Goal: Find specific page/section: Find specific page/section

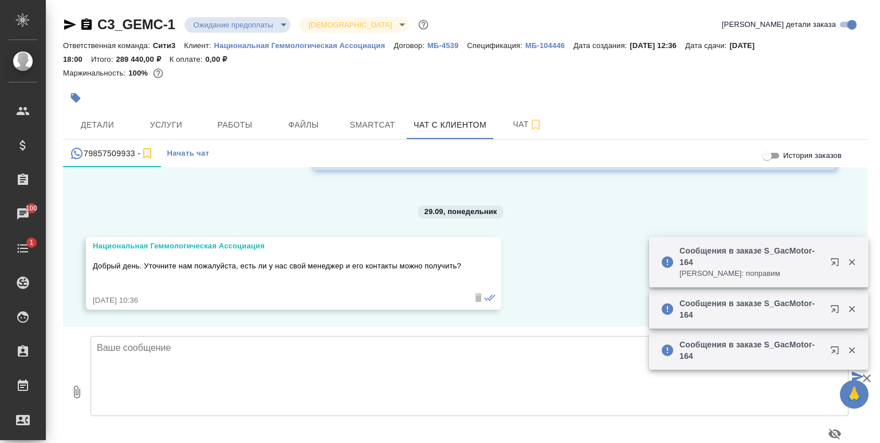
scroll to position [9643, 0]
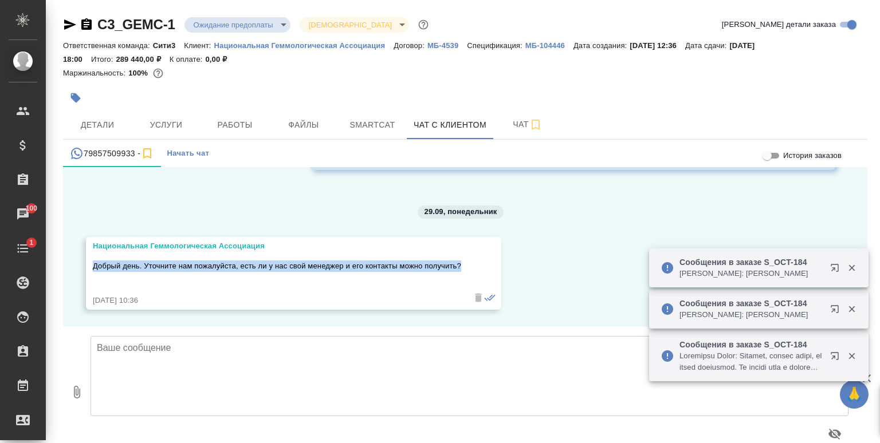
drag, startPoint x: 94, startPoint y: 266, endPoint x: 467, endPoint y: 259, distance: 372.8
click at [467, 259] on div "Национальная Геммологическая Ассоциация Добрый день. Уточните нам пожалуйста, е…" at bounding box center [293, 273] width 415 height 73
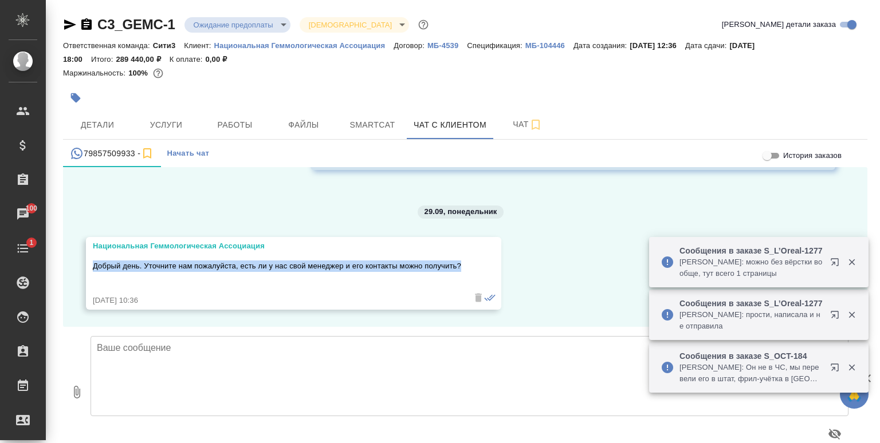
copy p "Добрый день. Уточните нам пожалуйста, есть ли у нас свой менеджер и его контакт…"
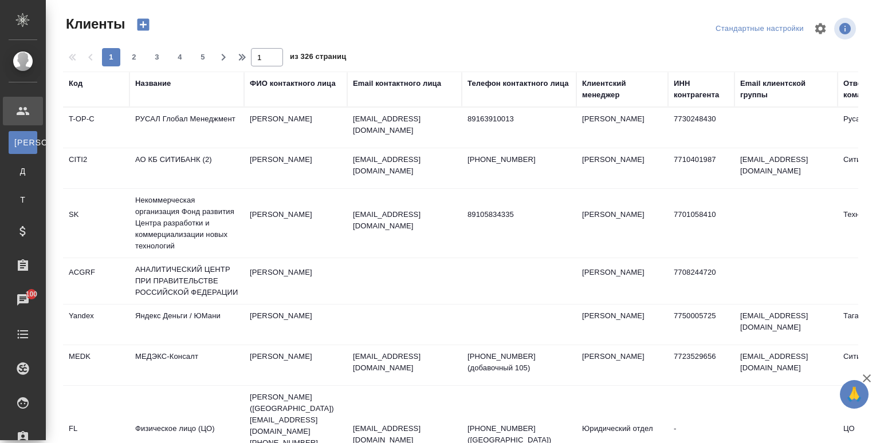
select select "RU"
click at [160, 86] on div "Название" at bounding box center [153, 83] width 36 height 11
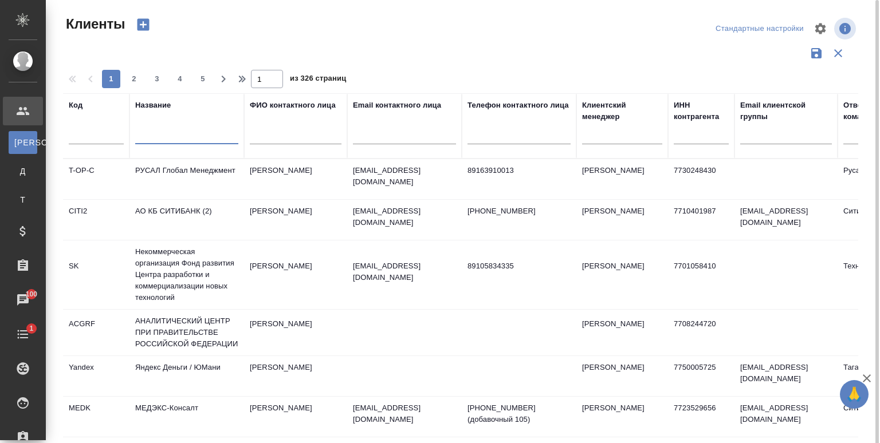
click at [161, 135] on input "text" at bounding box center [186, 137] width 103 height 14
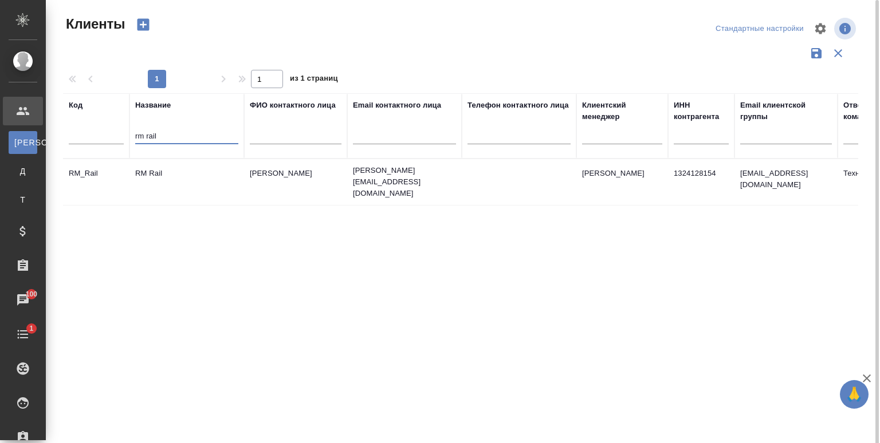
type input "rm rail"
click at [198, 162] on td "RM Rail" at bounding box center [186, 182] width 115 height 40
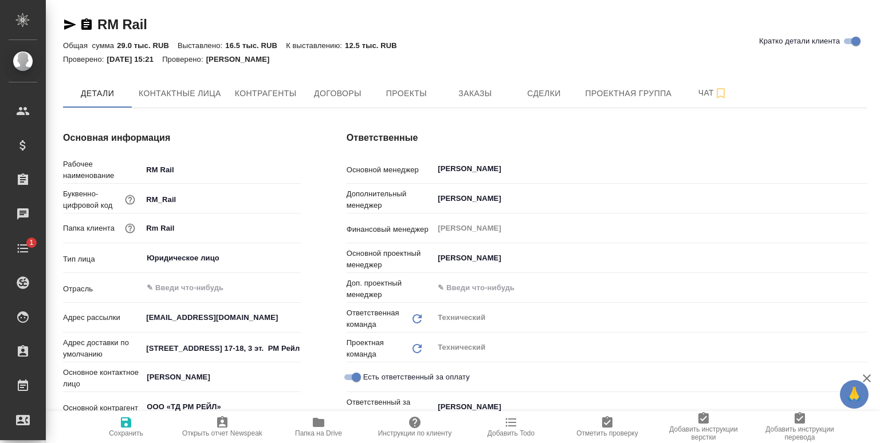
type textarea "x"
click at [409, 97] on span "Проекты" at bounding box center [405, 93] width 55 height 14
type textarea "x"
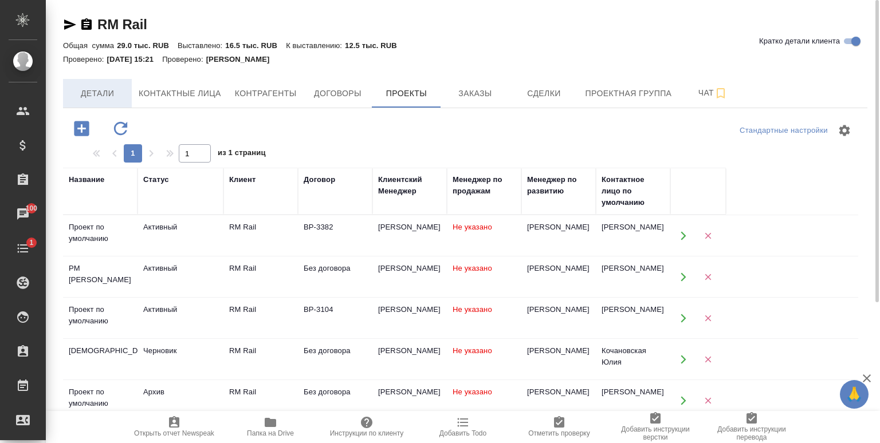
click at [94, 89] on span "Детали" at bounding box center [97, 93] width 55 height 14
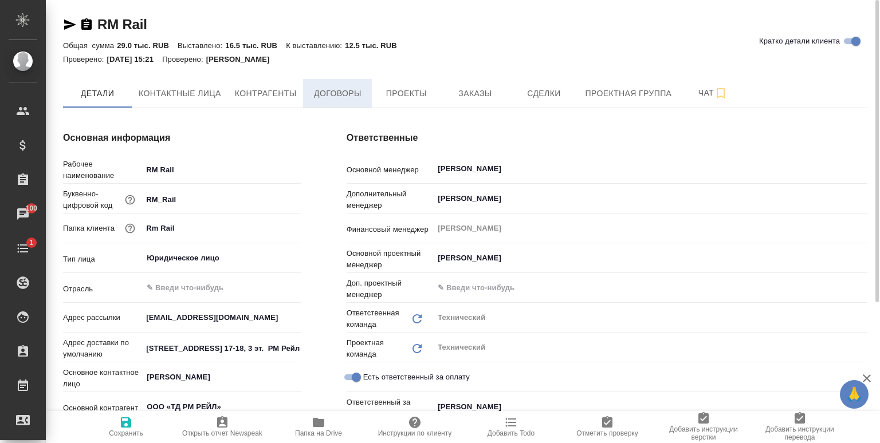
type textarea "x"
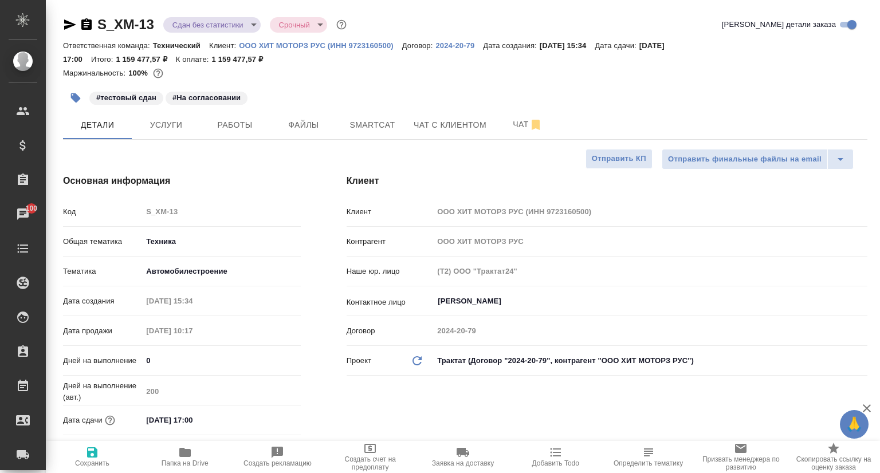
select select "RU"
